Goal: Task Accomplishment & Management: Use online tool/utility

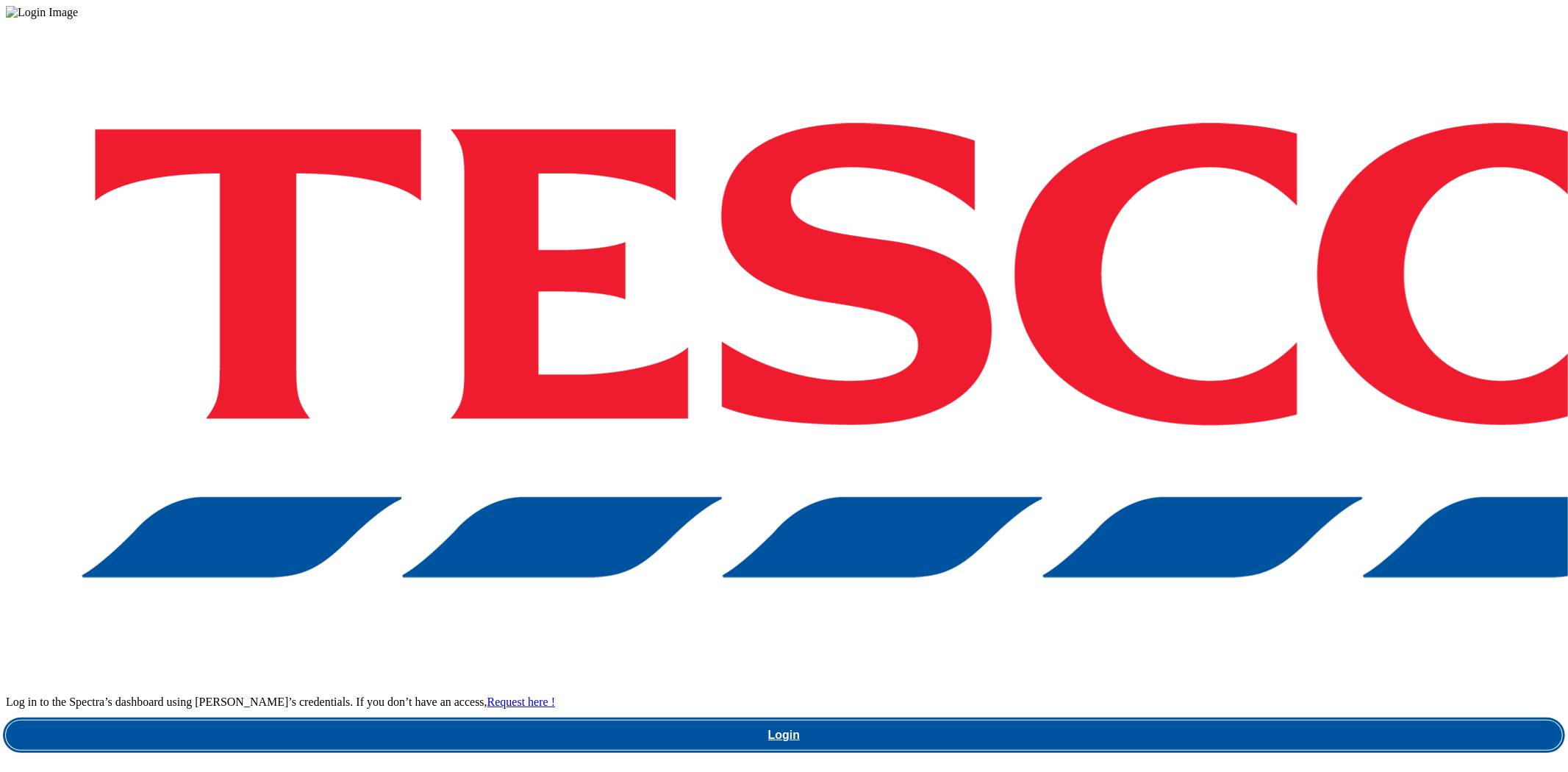
click at [1177, 721] on link "Login" at bounding box center [784, 735] width 1556 height 30
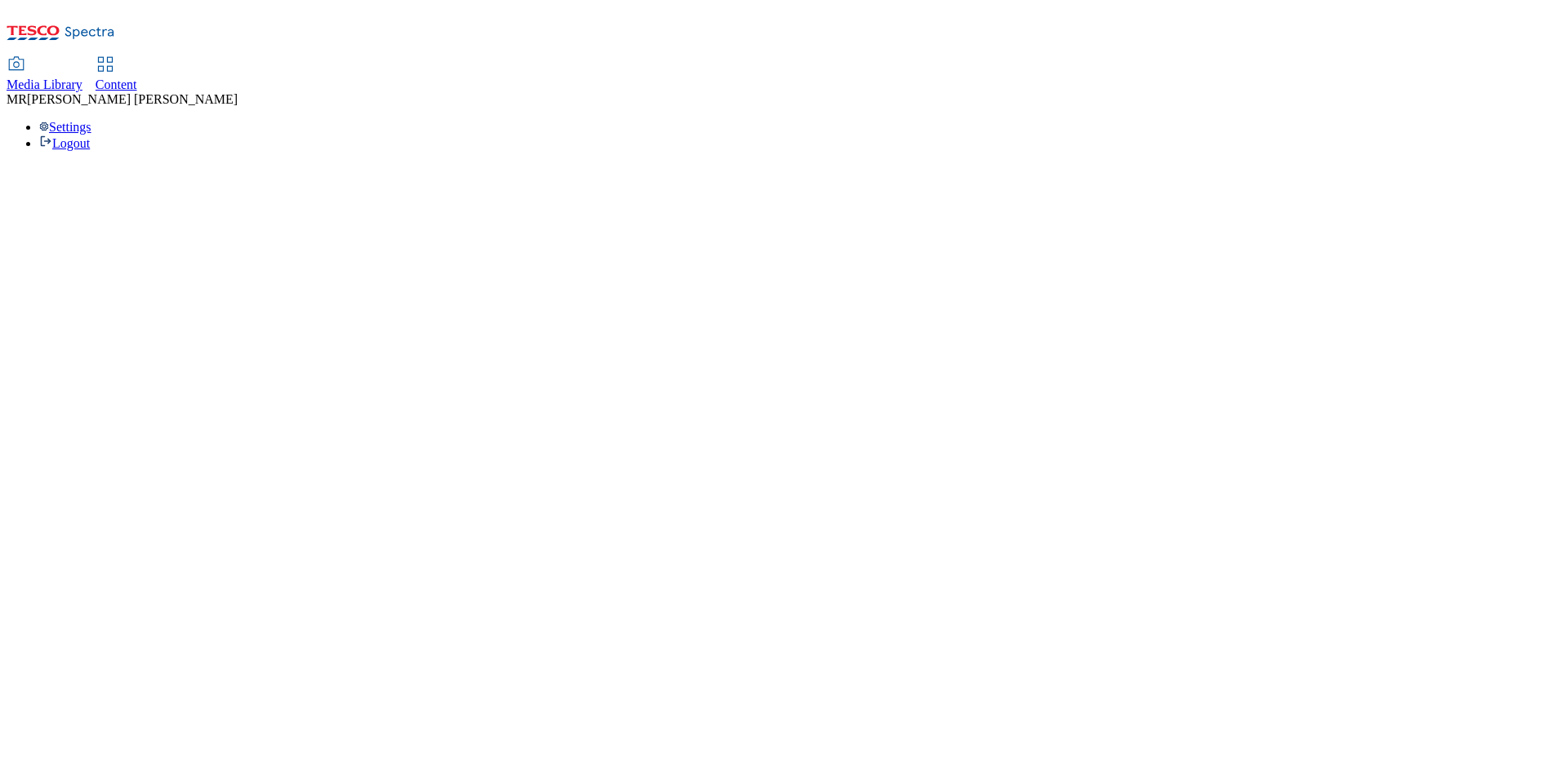
select select "ghs-uk"
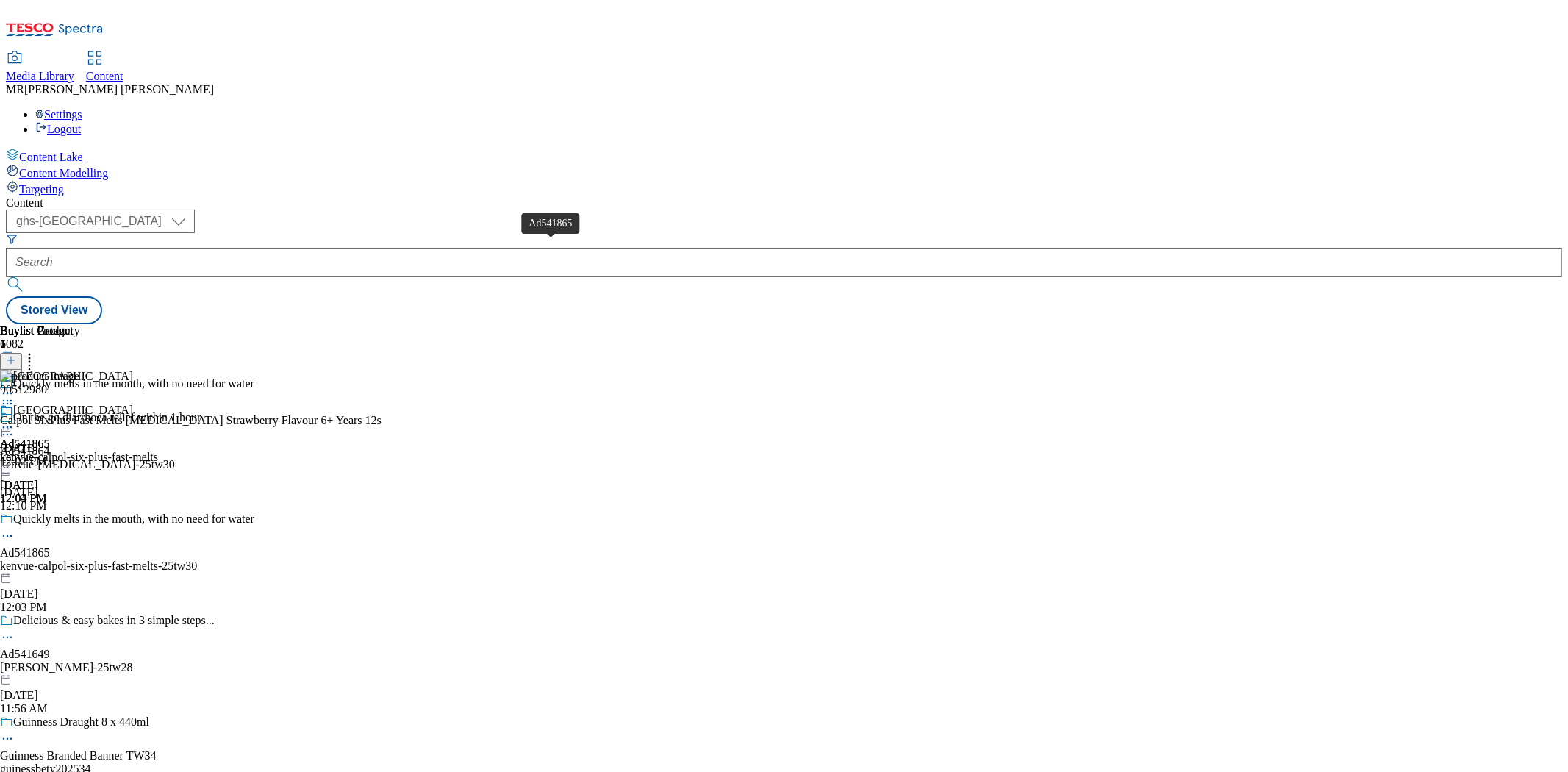
click at [50, 438] on div "Ad541865" at bounding box center [25, 444] width 50 height 14
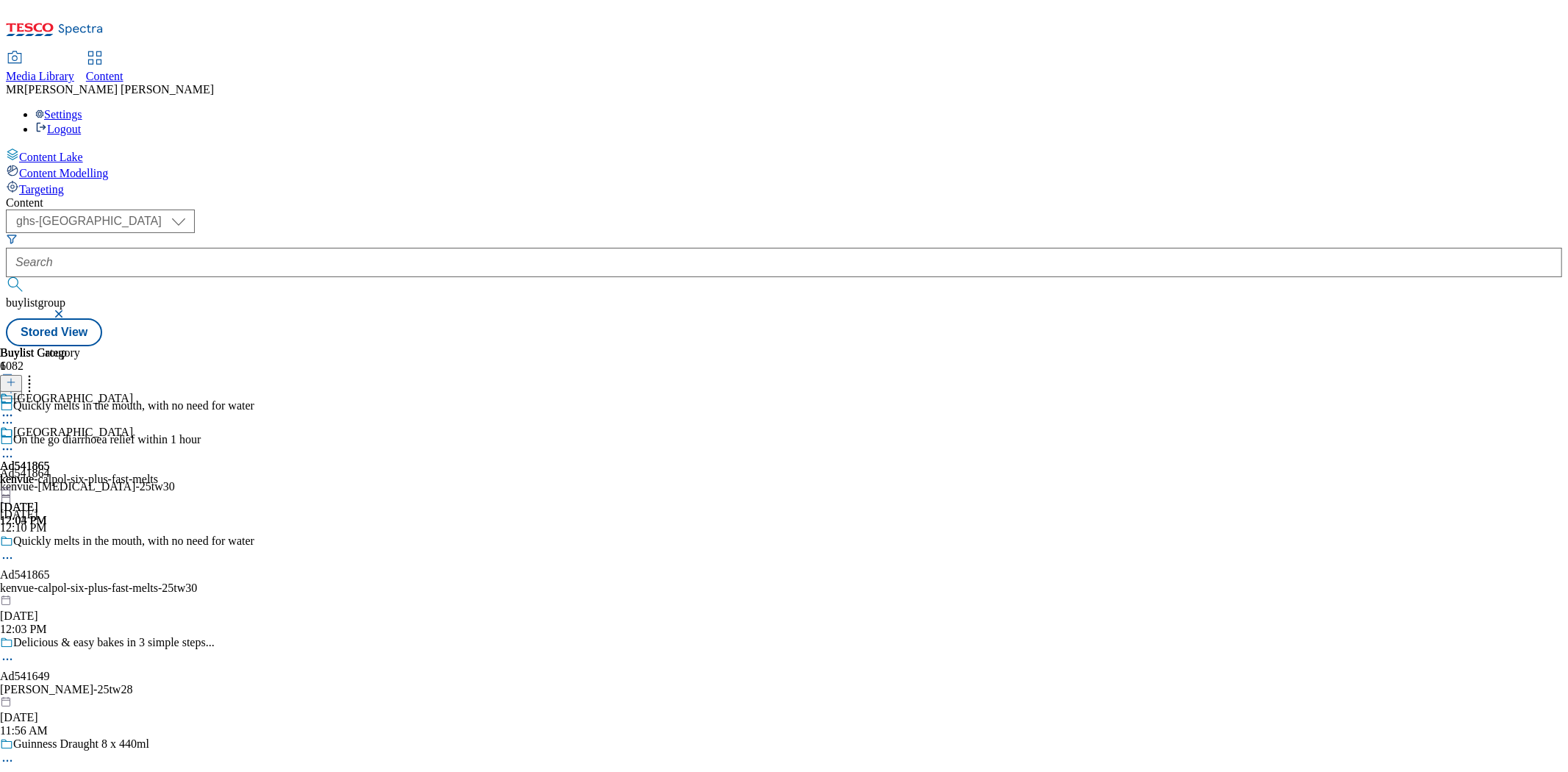
click at [14, 442] on icon at bounding box center [7, 449] width 14 height 14
click at [86, 539] on button "Preview" at bounding box center [57, 547] width 57 height 17
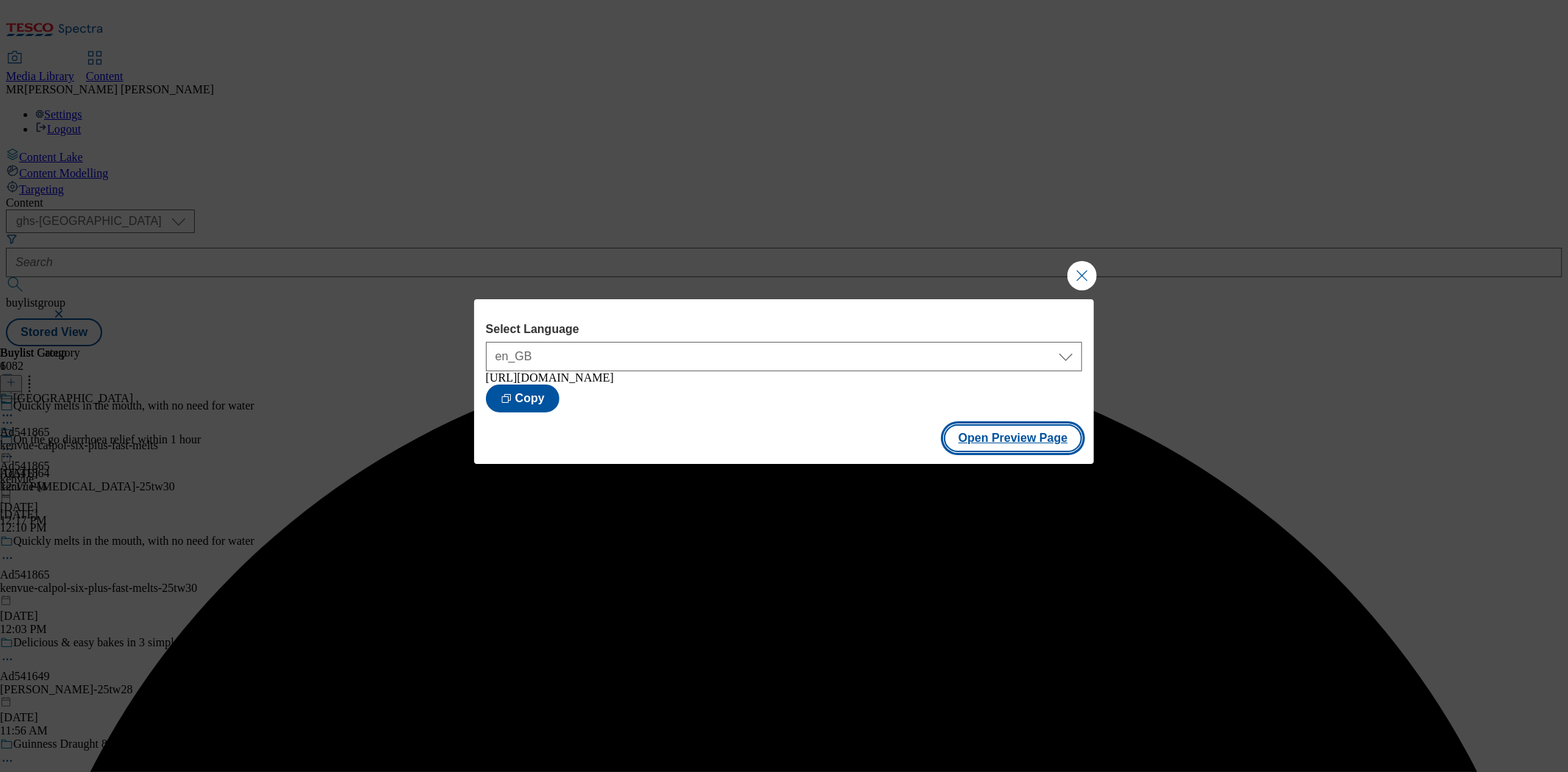
click at [1032, 449] on button "Open Preview Page" at bounding box center [1013, 438] width 139 height 28
click at [1081, 267] on button "Close Modal" at bounding box center [1082, 275] width 29 height 30
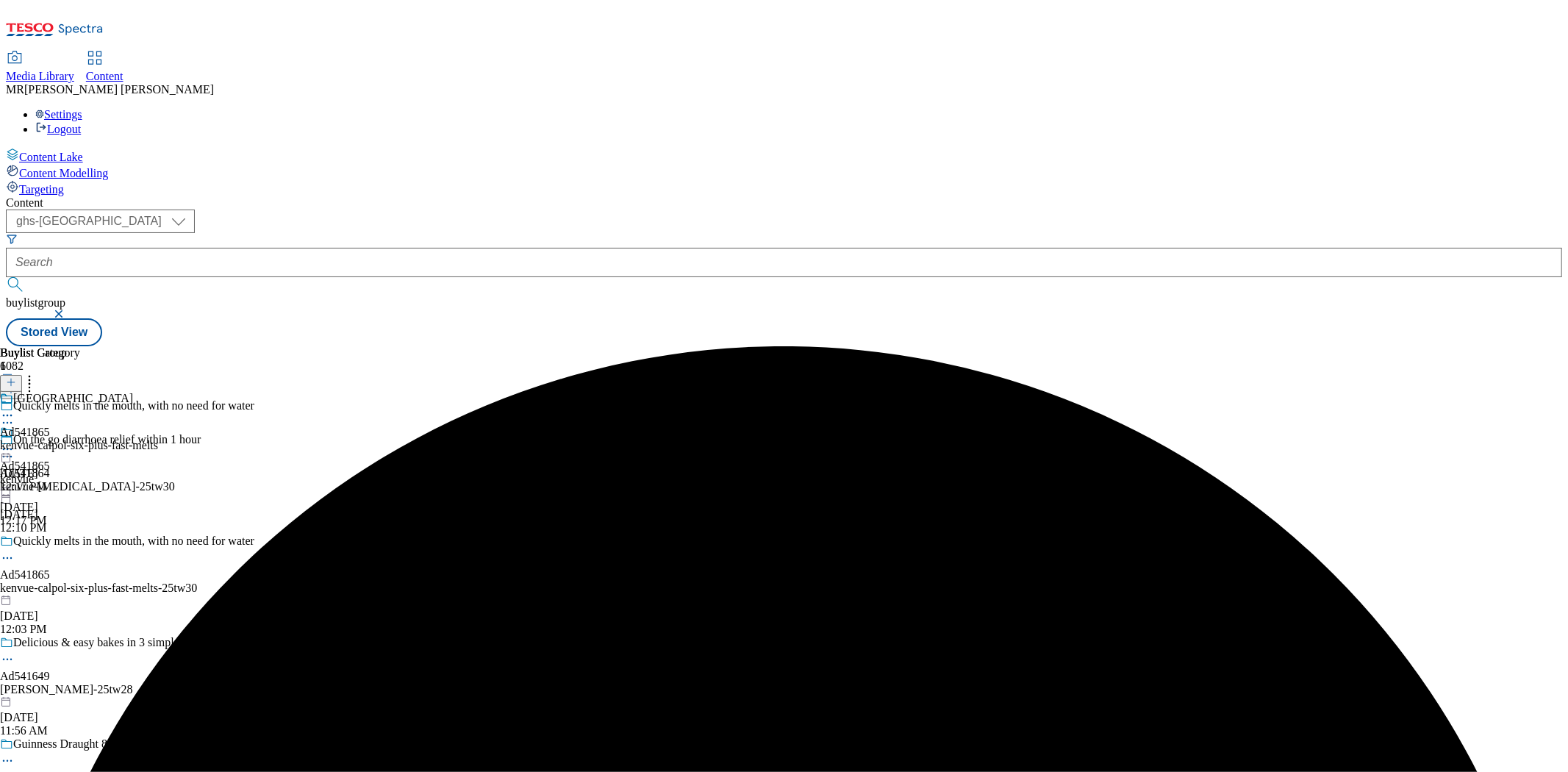
click at [14, 442] on icon at bounding box center [7, 449] width 14 height 14
click at [78, 593] on span "Publish" at bounding box center [61, 599] width 33 height 11
